Goal: Transaction & Acquisition: Register for event/course

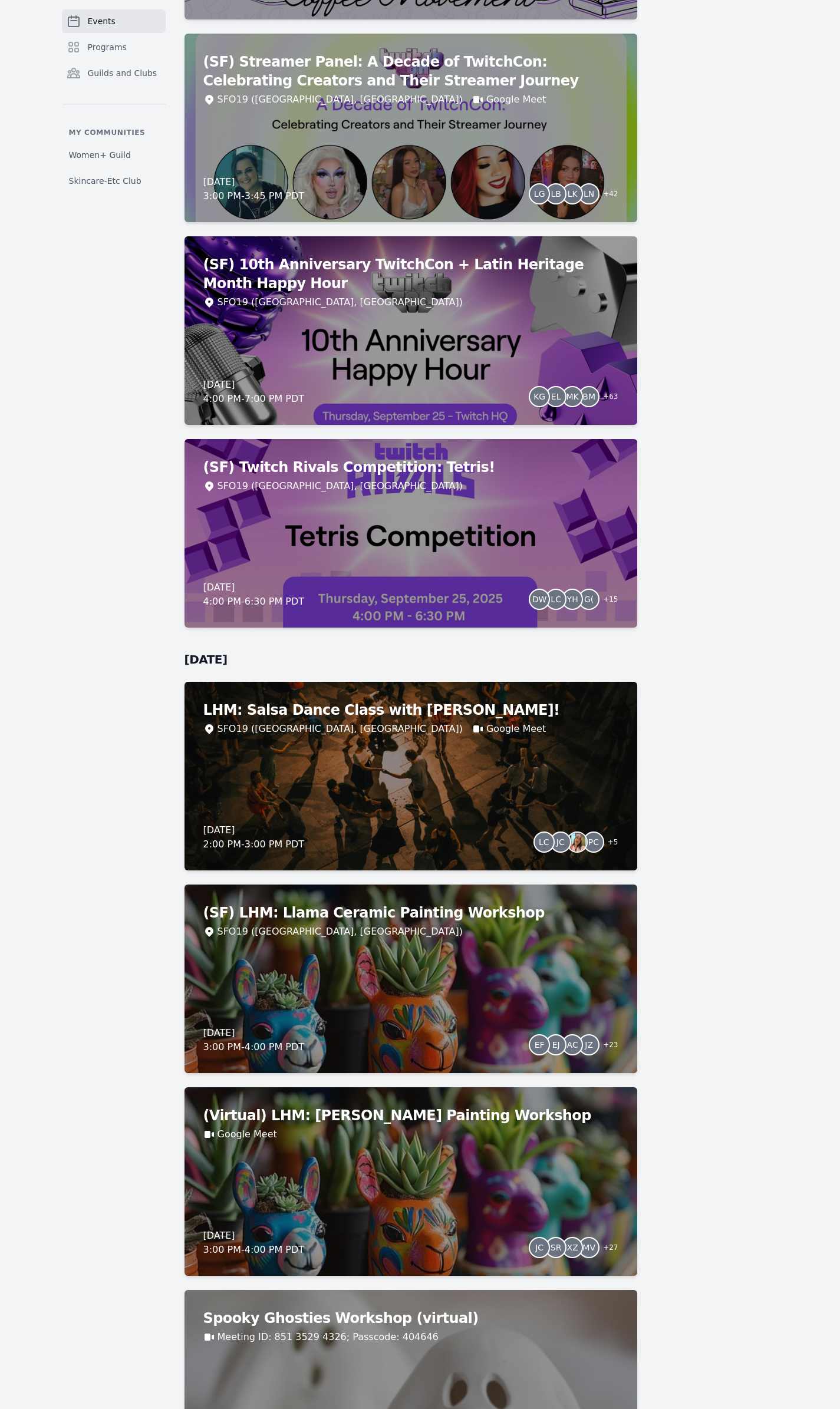
scroll to position [2946, 0]
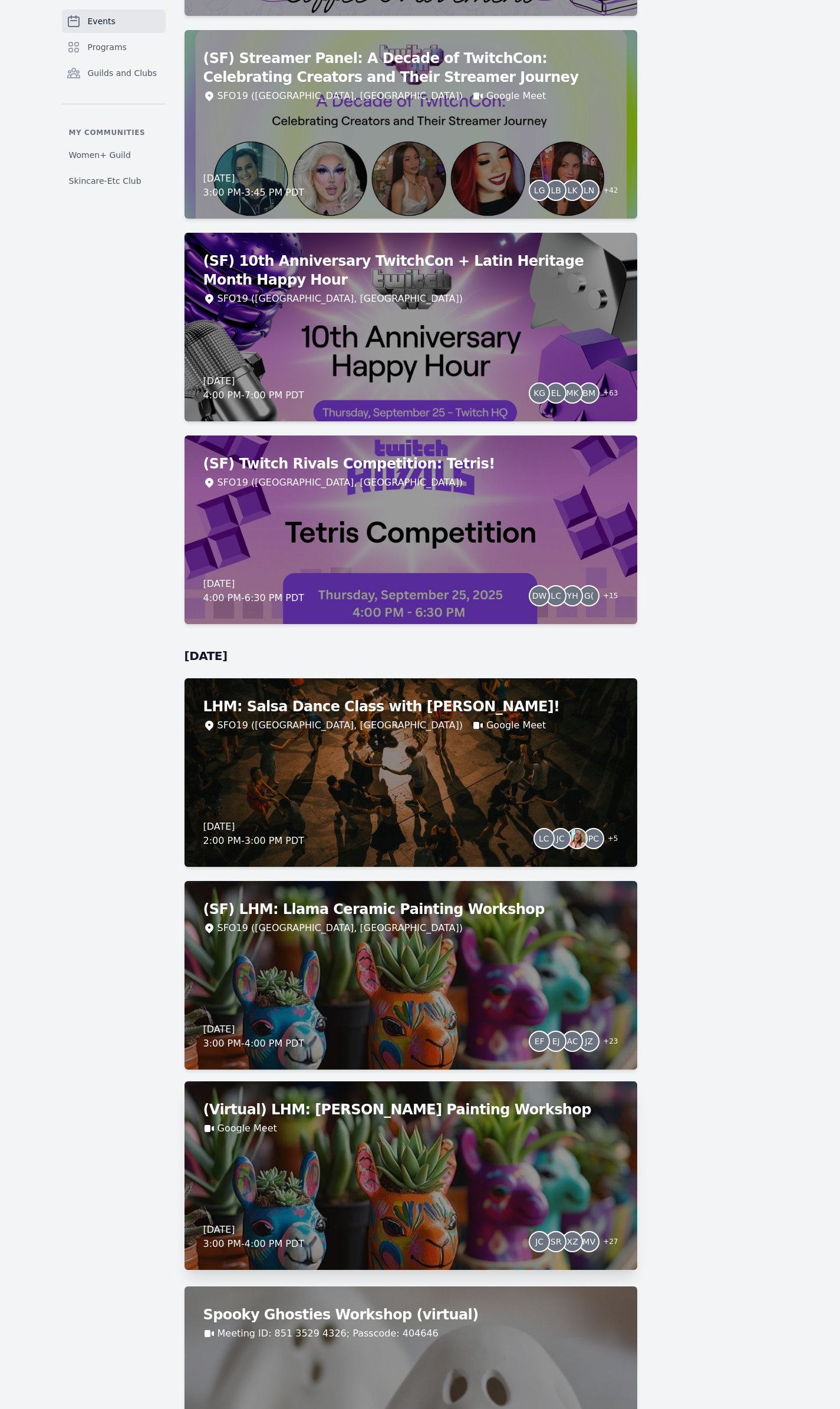
click at [372, 668] on div "(Virtual) LHM: Llama Ceramic Painting Workshop Google Meet Thursday, October 2,…" at bounding box center [410, 1175] width 452 height 188
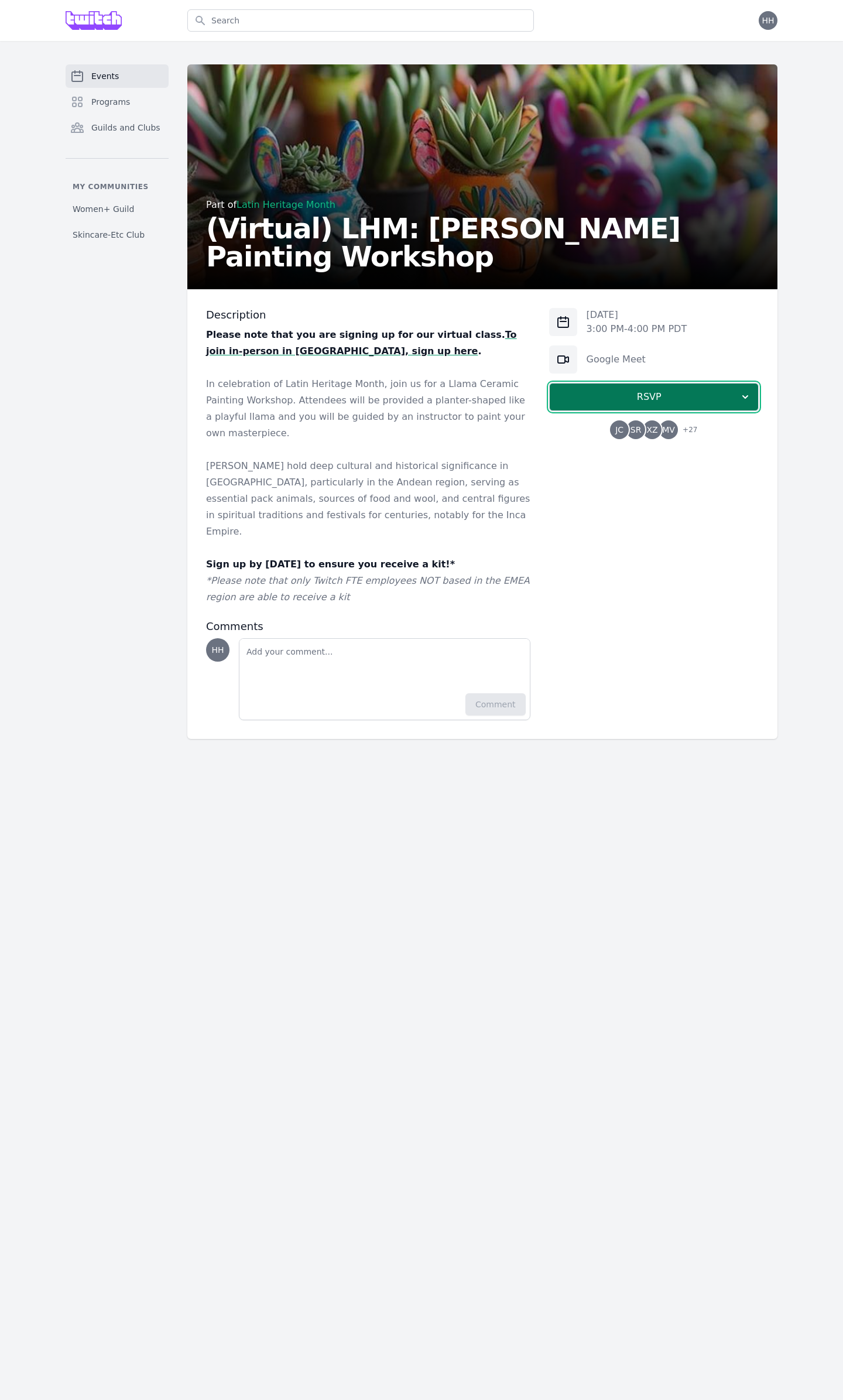
click at [548, 396] on span "RSVP" at bounding box center [650, 396] width 180 height 14
click at [548, 434] on link "I'm going" at bounding box center [653, 428] width 209 height 21
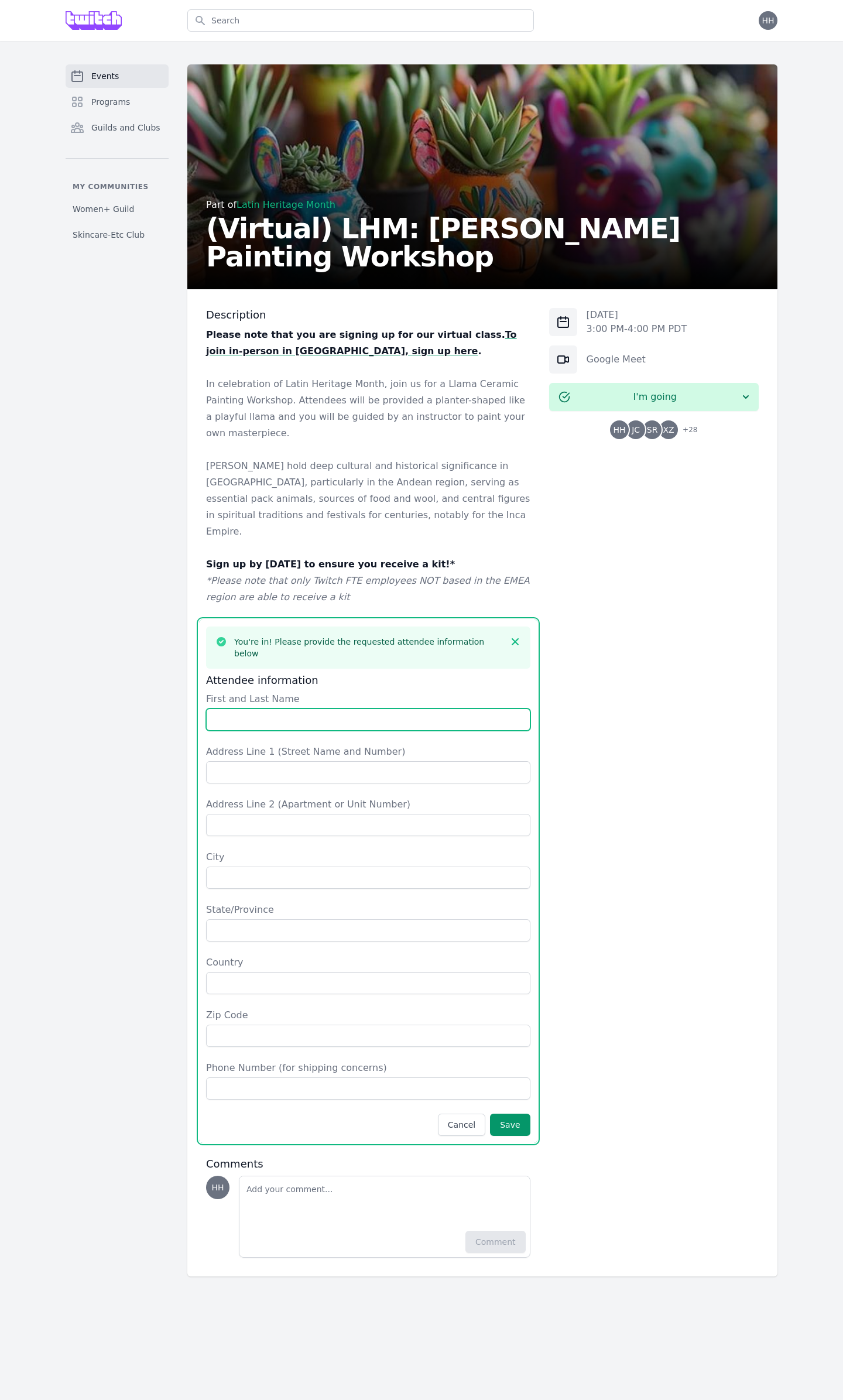
click at [237, 664] on input "First and Last Name" at bounding box center [368, 719] width 324 height 22
type input "Haley Henderson"
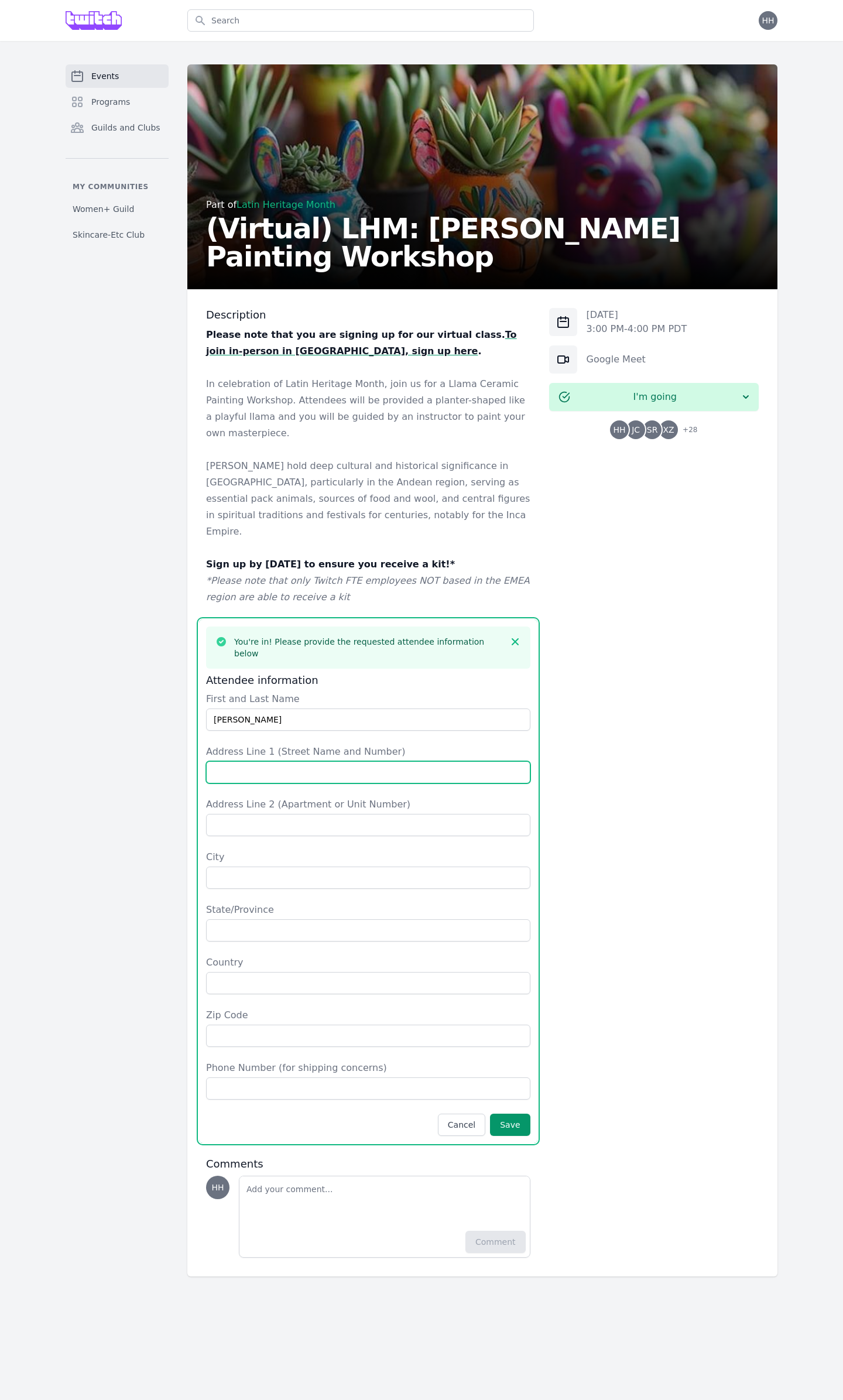
click at [237, 664] on input "Address Line 1 (Street Name and Number)" at bounding box center [368, 772] width 324 height 22
type input "8812 23rd Ave NE"
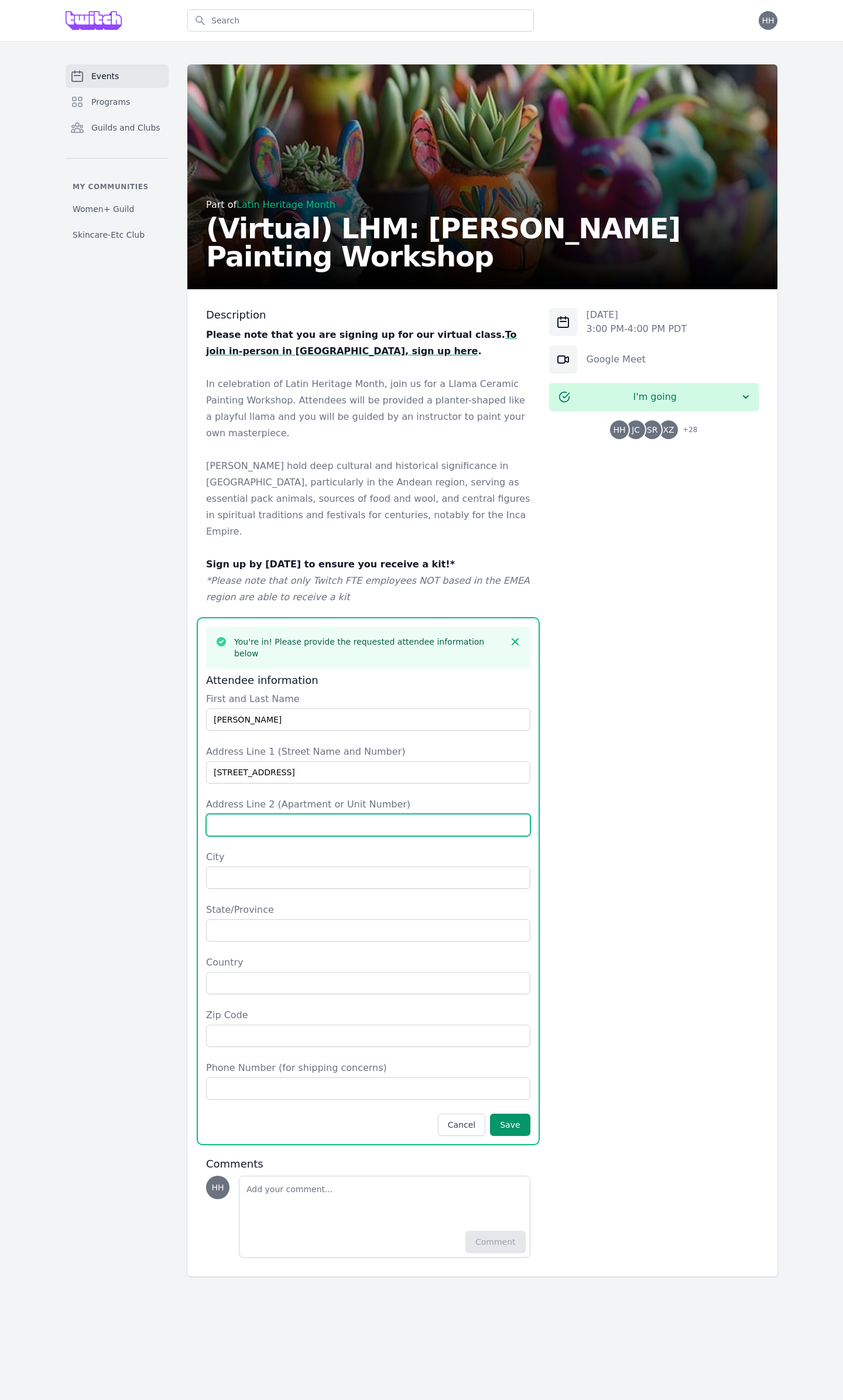
type input "Apt 201"
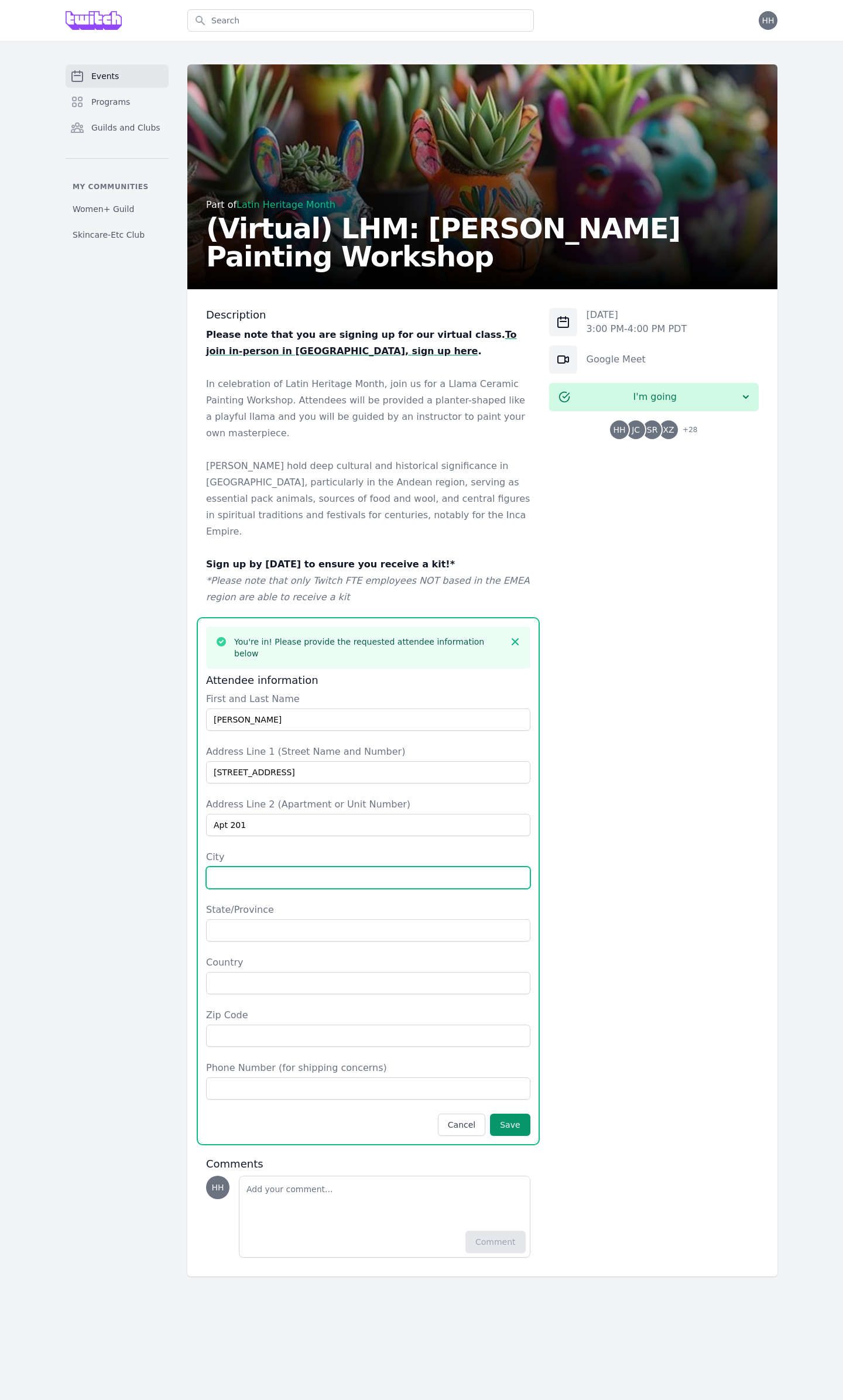
type input "SEATTLE"
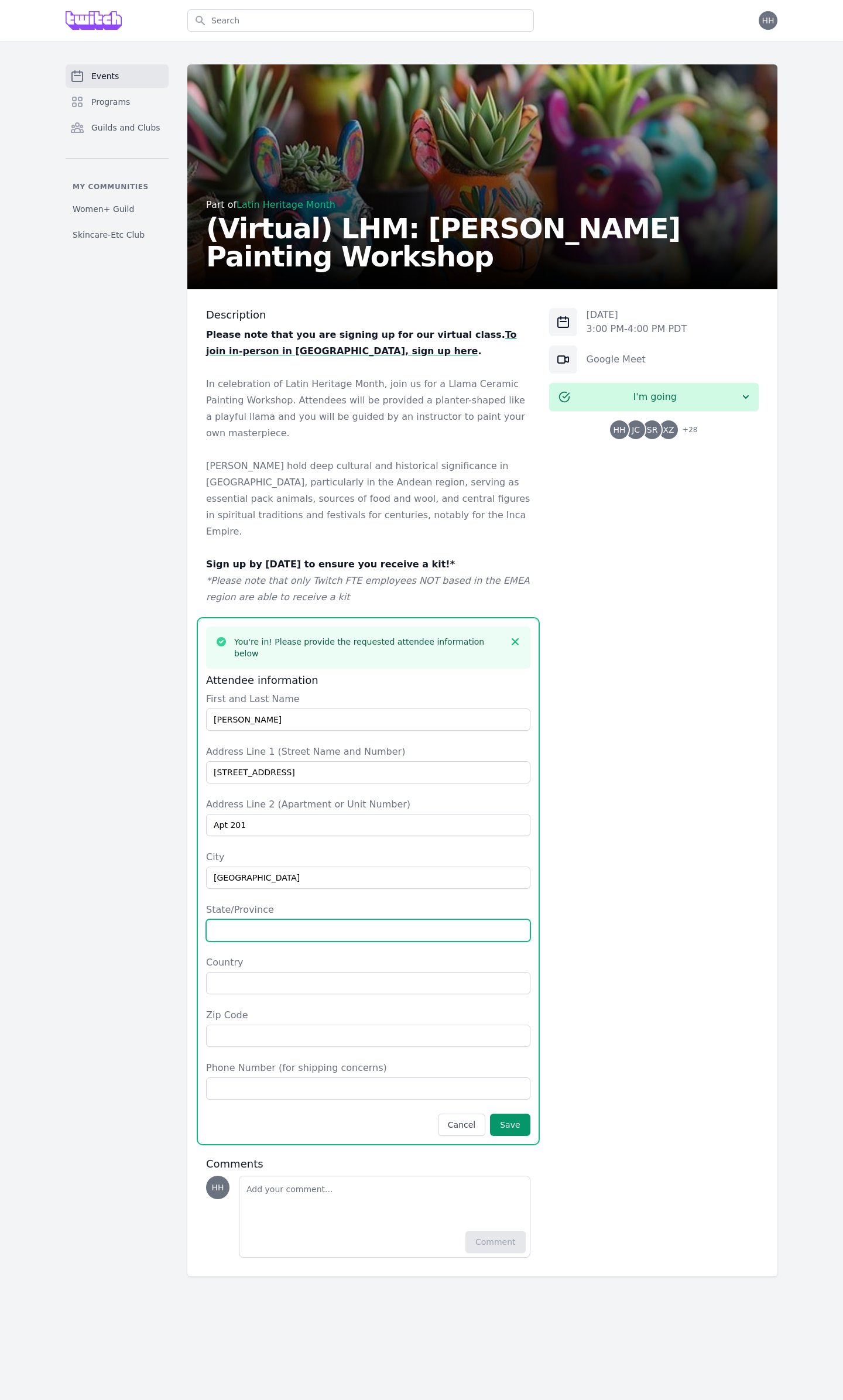
type input "WA"
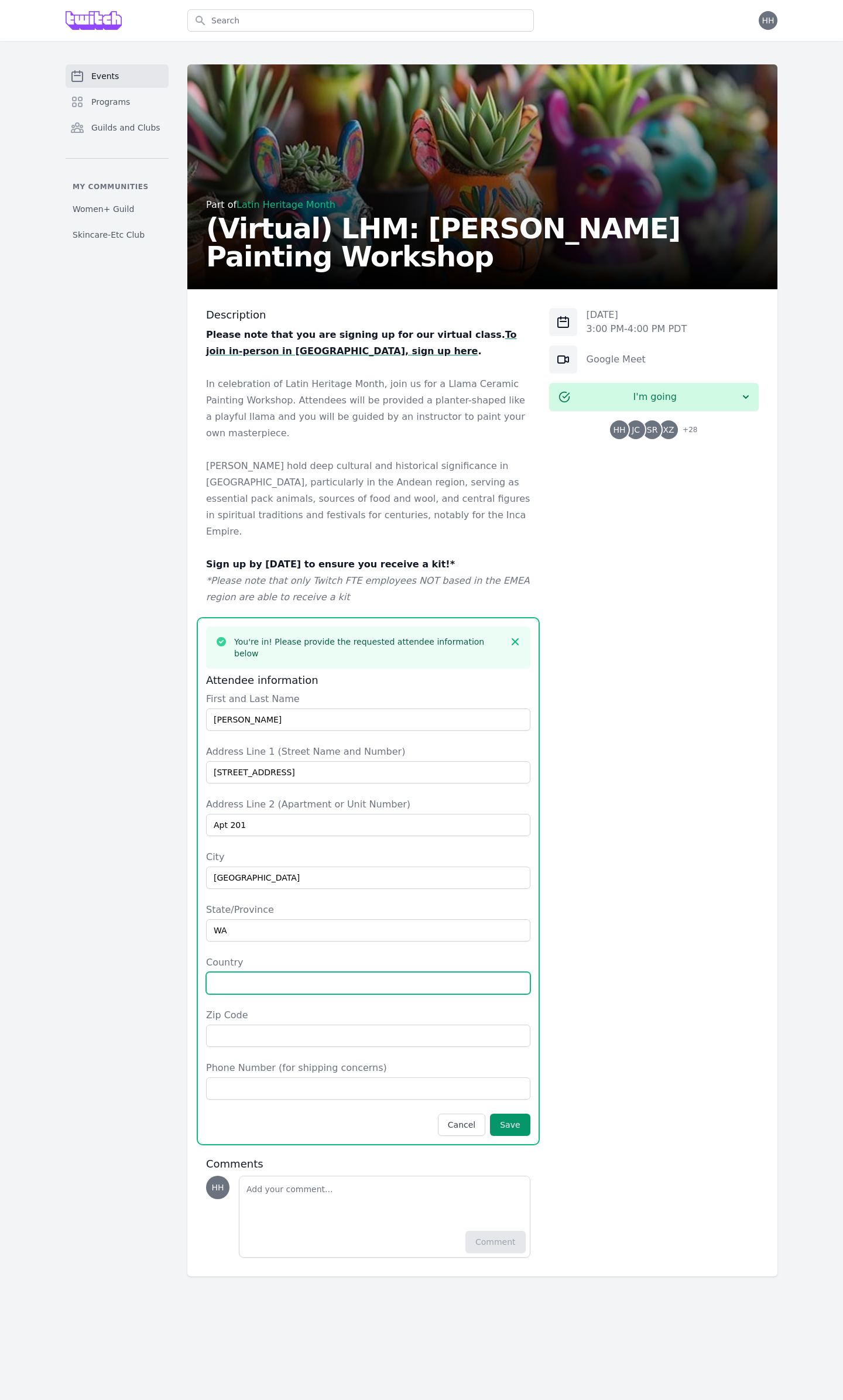
type input "United States"
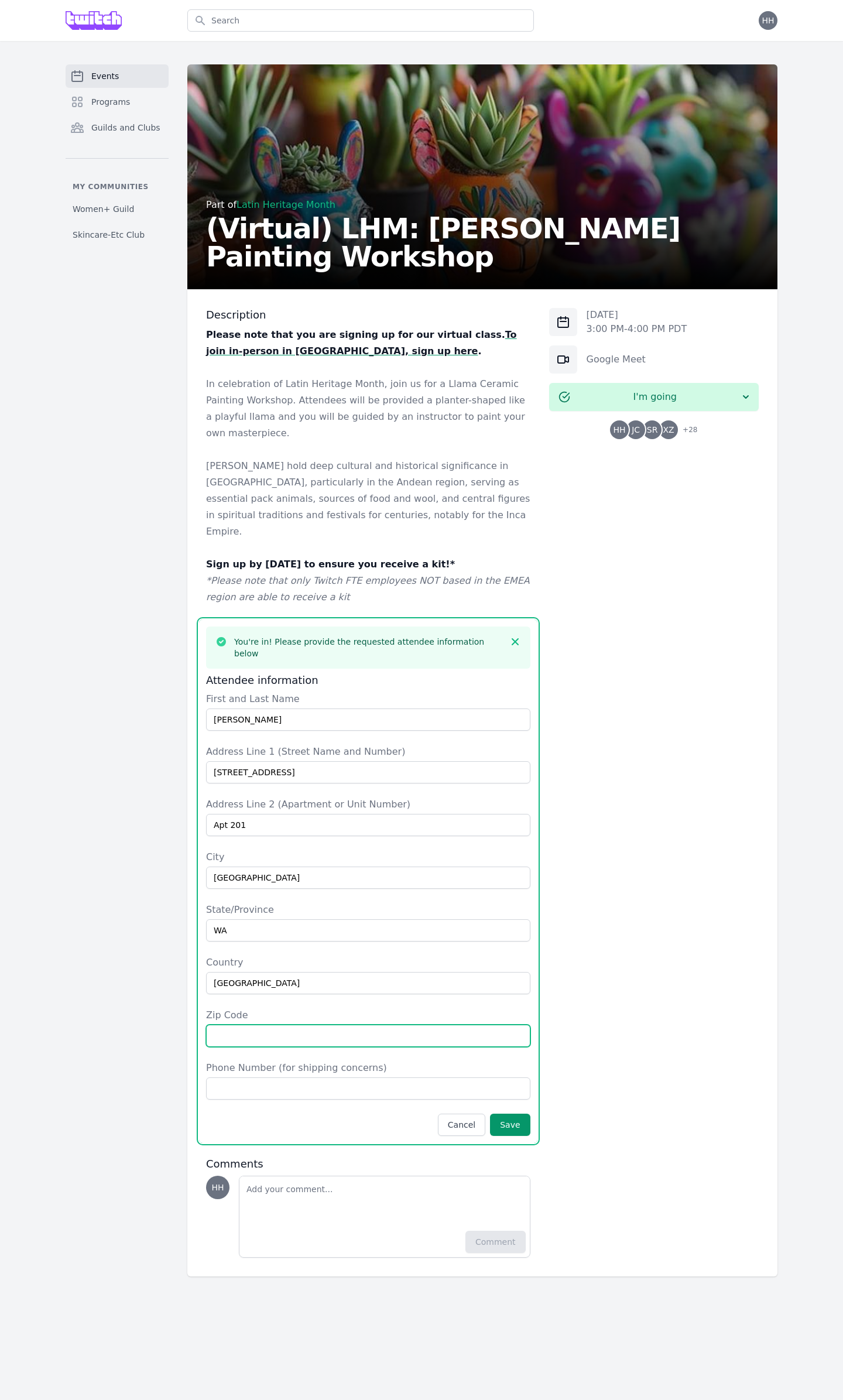
type input "98115"
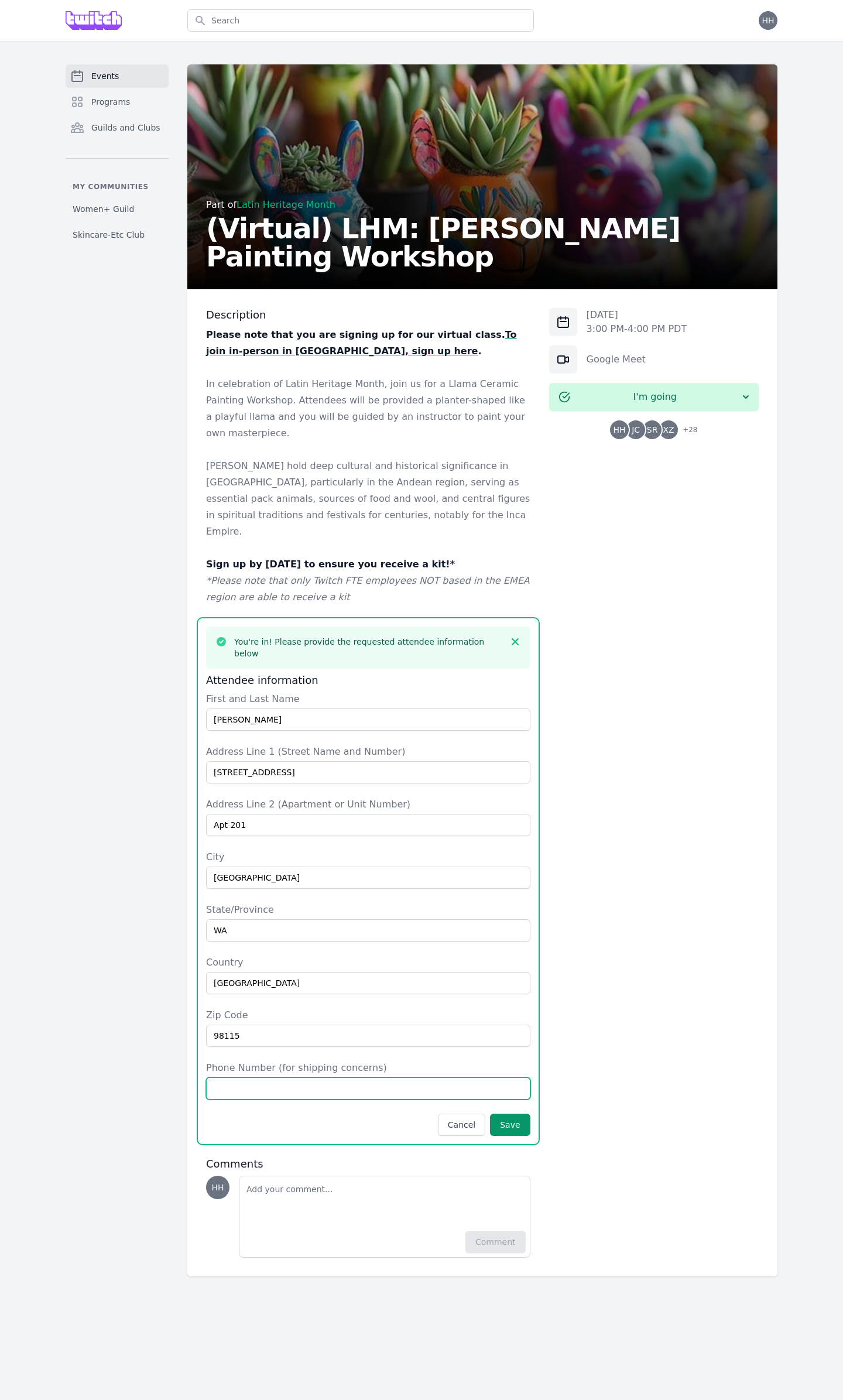
type input "5093888399"
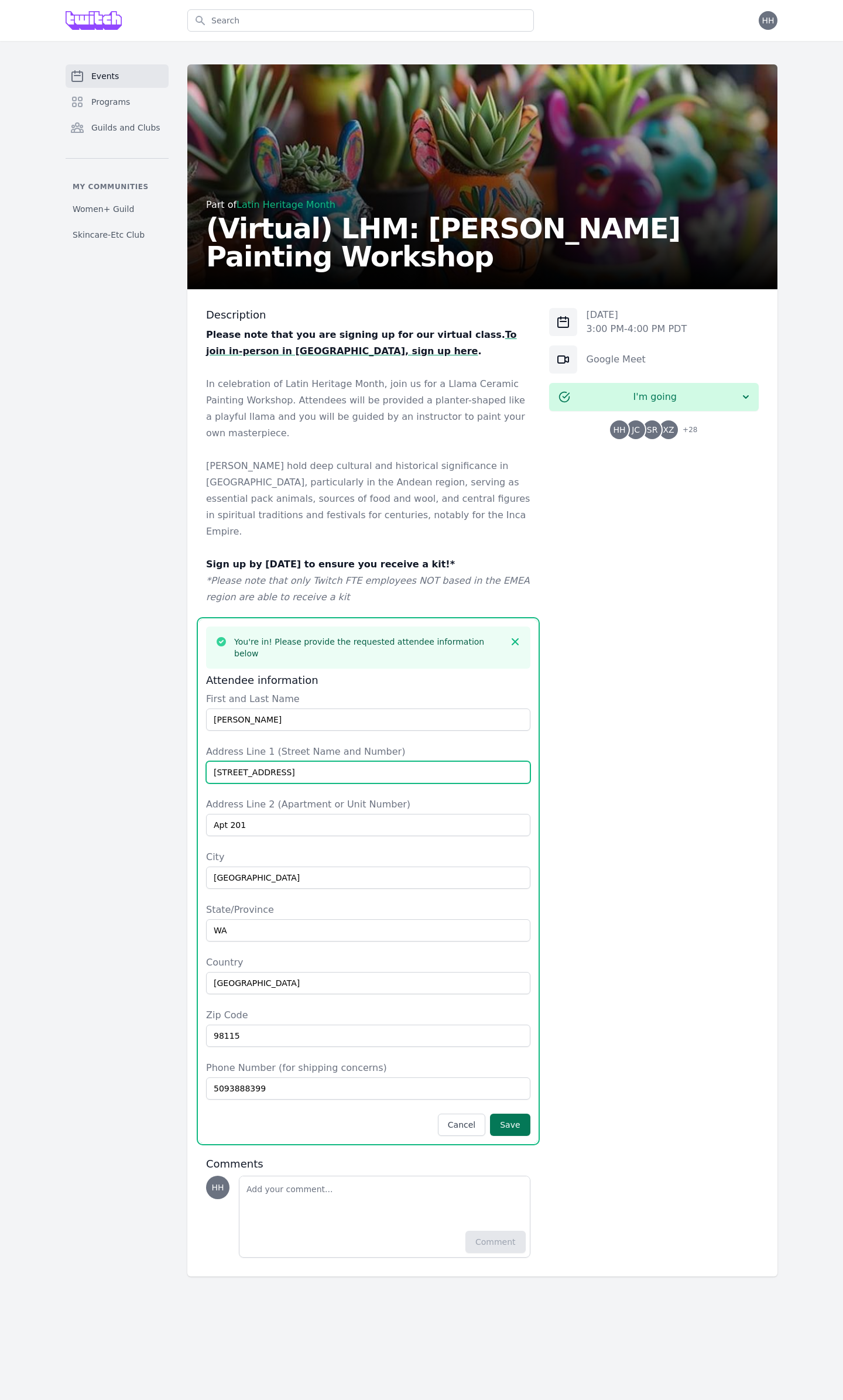
type input "8812 23rd Ave NE"
click at [513, 664] on button "Save" at bounding box center [509, 1124] width 40 height 22
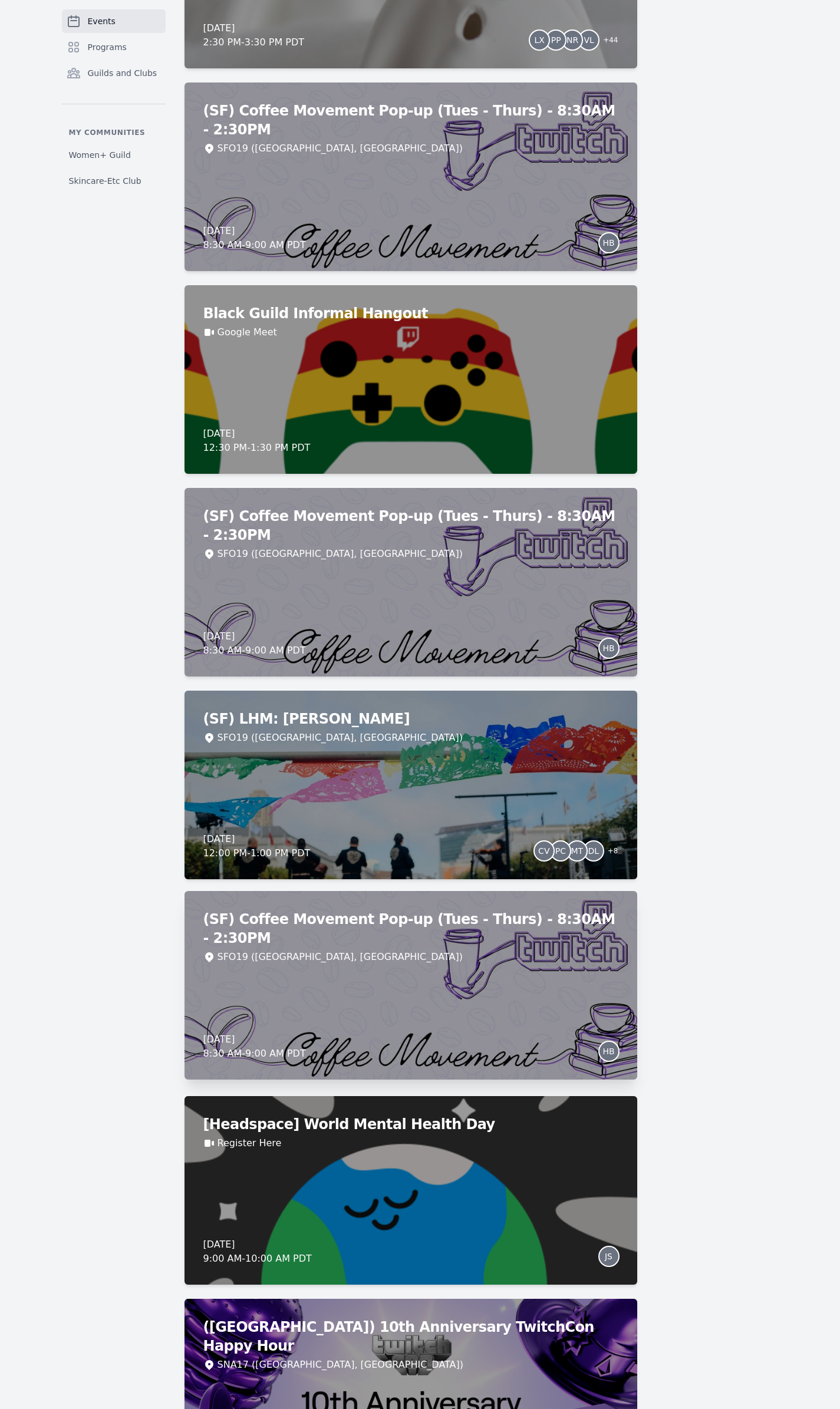
scroll to position [4183, 0]
